Goal: Task Accomplishment & Management: Manage account settings

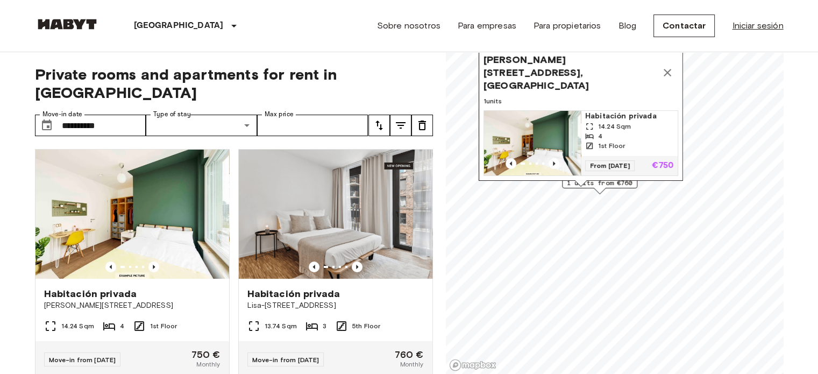
scroll to position [20, 0]
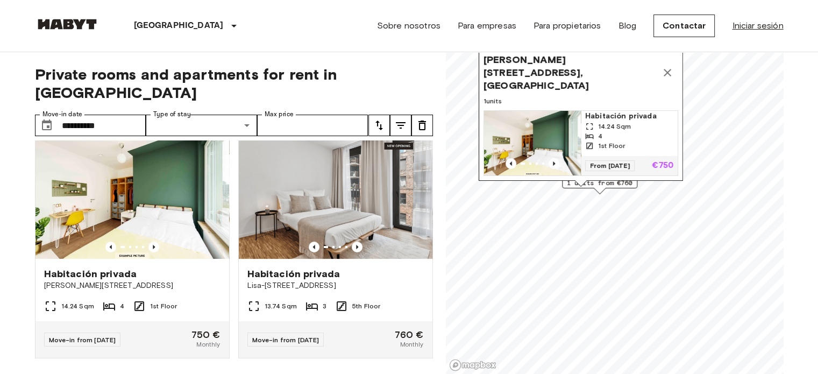
drag, startPoint x: 0, startPoint y: 0, endPoint x: 756, endPoint y: 30, distance: 757.0
click at [756, 30] on link "Iniciar sesión" at bounding box center [757, 25] width 51 height 13
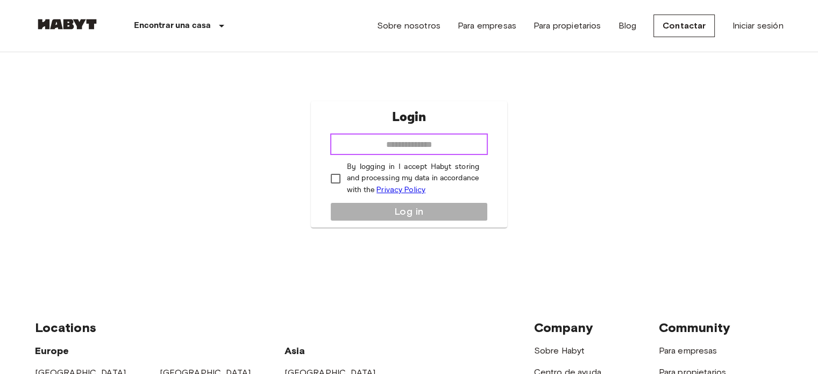
click at [455, 149] on input "email" at bounding box center [409, 144] width 158 height 22
type input "**********"
click at [357, 175] on p "By logging in I accept Habyt storing and processing my data in accordance with …" at bounding box center [413, 178] width 132 height 34
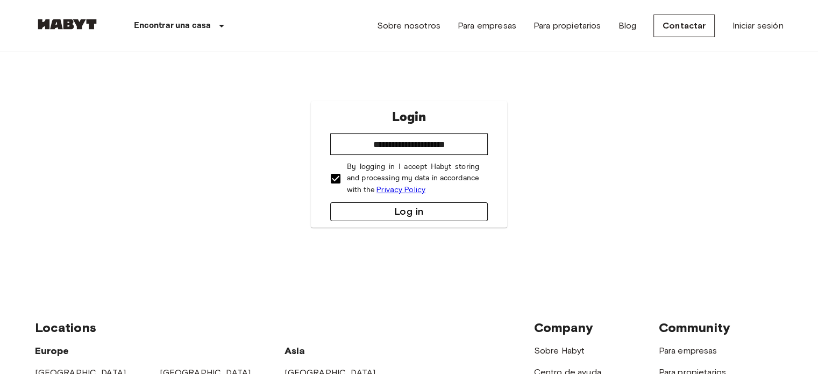
click at [395, 205] on button "Log in" at bounding box center [409, 211] width 158 height 19
